Goal: Participate in discussion: Engage in conversation with other users on a specific topic

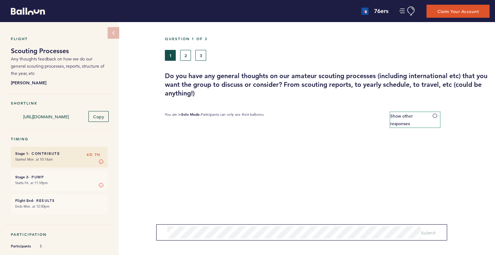
click at [436, 115] on span at bounding box center [436, 116] width 7 height 2
click at [0, 0] on input "Show other responses" at bounding box center [0, 0] width 0 height 0
click at [186, 56] on button "2" at bounding box center [185, 55] width 11 height 11
click at [438, 115] on span at bounding box center [436, 116] width 7 height 2
click at [0, 0] on input "Hide other responses" at bounding box center [0, 0] width 0 height 0
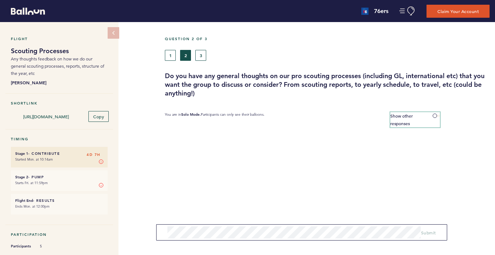
click at [438, 115] on span at bounding box center [436, 116] width 7 height 2
click at [0, 0] on input "Show other responses" at bounding box center [0, 0] width 0 height 0
click at [203, 55] on button "3" at bounding box center [200, 55] width 11 height 11
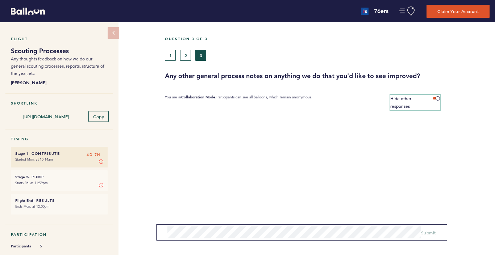
click at [436, 97] on span at bounding box center [436, 98] width 7 height 2
click at [0, 0] on input "Hide other responses" at bounding box center [0, 0] width 0 height 0
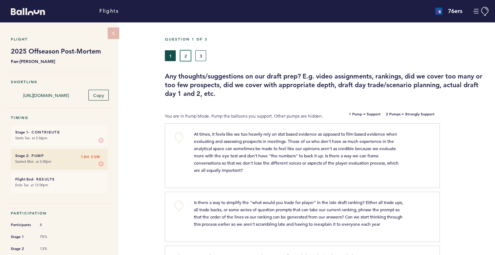
click at [182, 57] on button "2" at bounding box center [185, 55] width 11 height 11
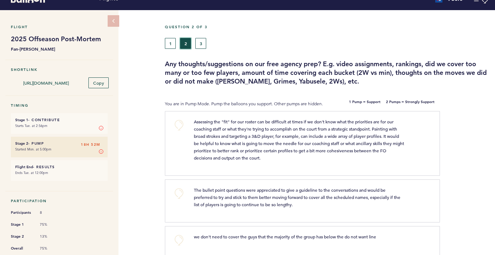
scroll to position [7, 0]
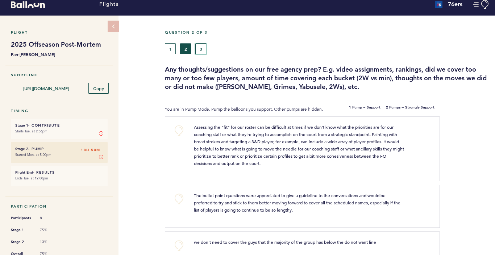
click at [197, 47] on button "3" at bounding box center [200, 48] width 11 height 11
